Goal: Find contact information: Find contact information

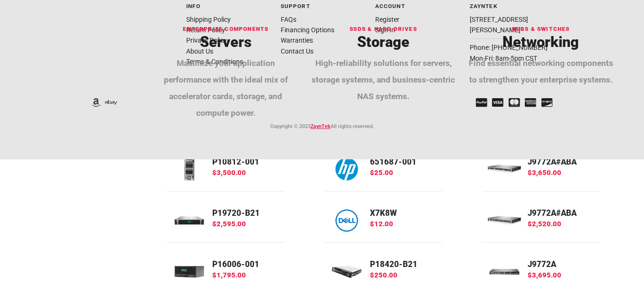
click at [502, 31] on div "Hubs & Switches Networking Find essential networking components to strengthen y…" at bounding box center [541, 63] width 146 height 80
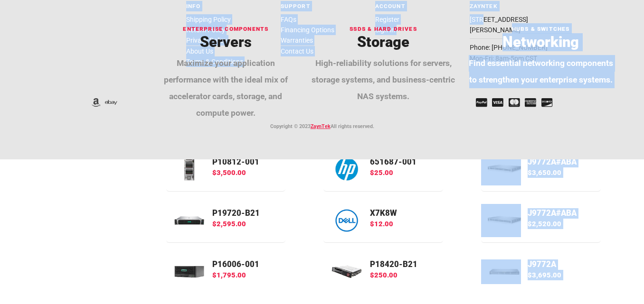
drag, startPoint x: 502, startPoint y: 31, endPoint x: 477, endPoint y: 20, distance: 26.8
drag, startPoint x: 458, startPoint y: 28, endPoint x: 457, endPoint y: 41, distance: 12.4
click at [458, 29] on li "Sign In" at bounding box center [416, 30] width 83 height 10
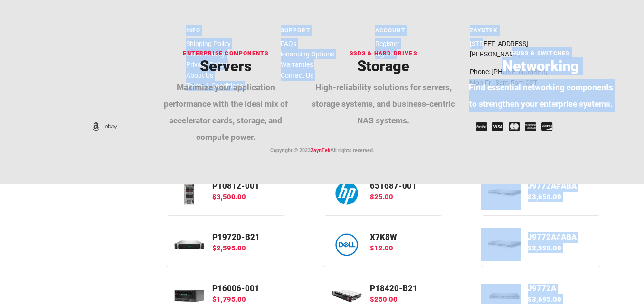
scroll to position [1432, 0]
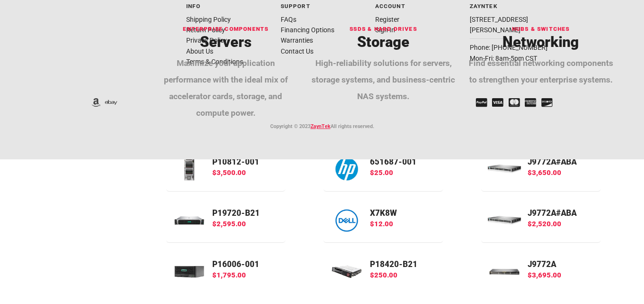
click at [470, 17] on div "ZaynTek [STREET_ADDRESS][PERSON_NAME] Phone: [PHONE_NUMBER] Mon-Fri: 8am-5pm CST" at bounding box center [511, 39] width 95 height 88
drag, startPoint x: 470, startPoint y: 17, endPoint x: 501, endPoint y: 18, distance: 31.4
click at [501, 20] on div "ZaynTek [STREET_ADDRESS][PERSON_NAME] Phone: [PHONE_NUMBER] Mon-Fri: 8am-5pm CST" at bounding box center [511, 39] width 95 height 88
click at [456, 21] on li "Register" at bounding box center [416, 19] width 83 height 10
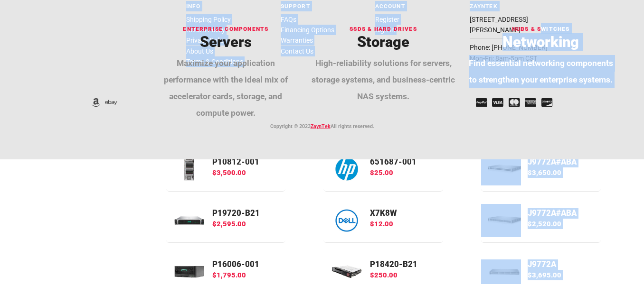
drag, startPoint x: 477, startPoint y: 20, endPoint x: 545, endPoint y: 25, distance: 68.1
click at [462, 16] on div "Account Register Sign In" at bounding box center [416, 39] width 95 height 88
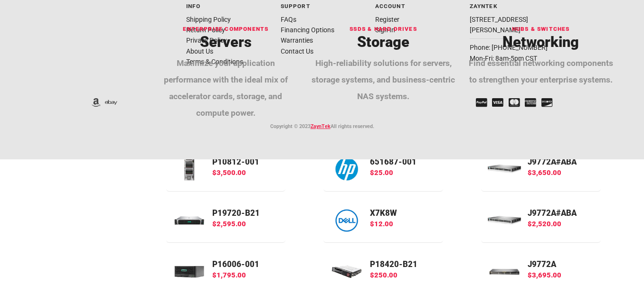
click at [462, 16] on div "Account Register Sign In" at bounding box center [416, 39] width 95 height 88
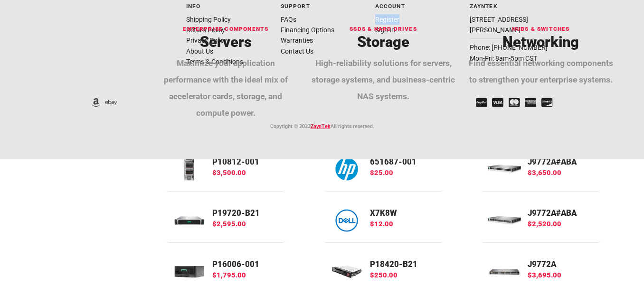
click at [462, 16] on div "Account Register Sign In" at bounding box center [416, 39] width 95 height 88
click at [474, 18] on div "ZaynTek [STREET_ADDRESS][PERSON_NAME] Phone: [PHONE_NUMBER] Mon-Fri: 8am-5pm CST" at bounding box center [511, 32] width 83 height 63
click at [467, 18] on div "ZaynTek [STREET_ADDRESS][PERSON_NAME] Phone: [PHONE_NUMBER] Mon-Fri: 8am-5pm CST" at bounding box center [511, 39] width 95 height 88
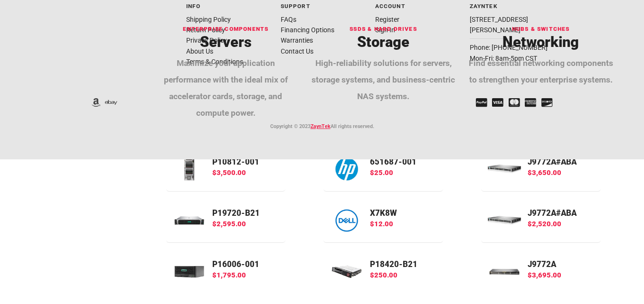
click at [467, 18] on div "ZaynTek [STREET_ADDRESS][PERSON_NAME] Phone: [PHONE_NUMBER] Mon-Fri: 8am-5pm CST" at bounding box center [511, 39] width 95 height 88
copy link "1900"
